Goal: Task Accomplishment & Management: Use online tool/utility

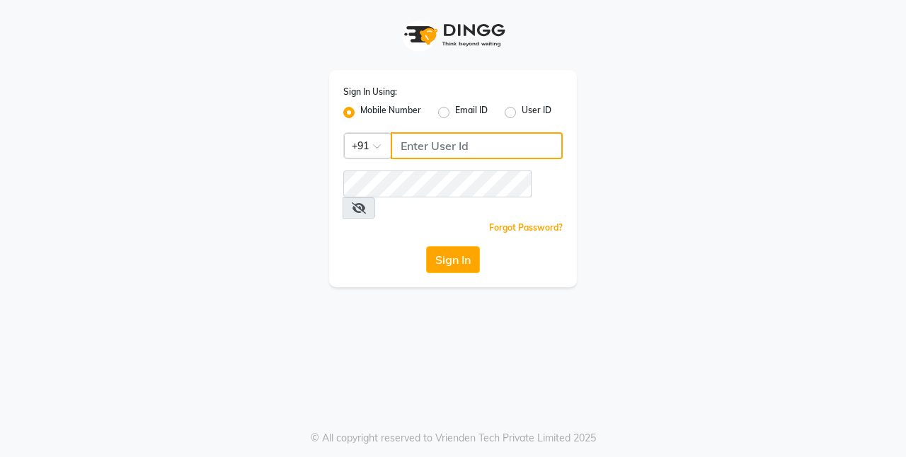
click at [471, 148] on input "Username" at bounding box center [477, 145] width 172 height 27
type input "9643101208"
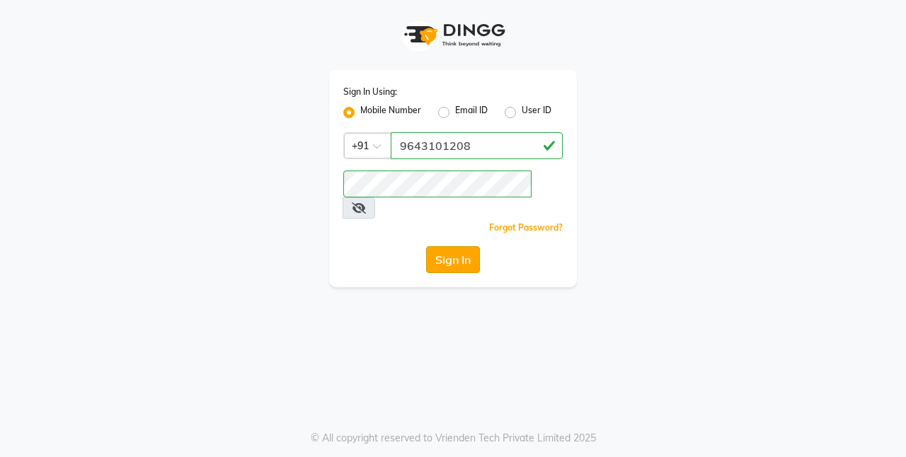
click at [448, 246] on button "Sign In" at bounding box center [453, 259] width 54 height 27
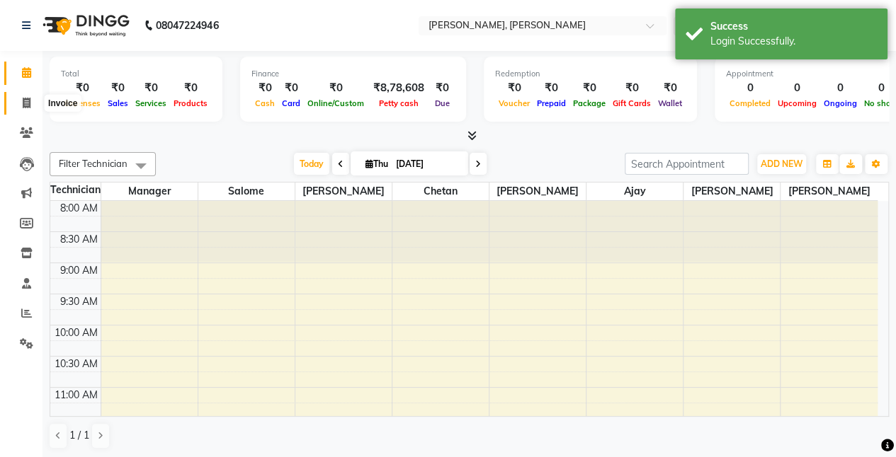
click at [29, 106] on icon at bounding box center [27, 103] width 8 height 11
select select "5749"
select select "service"
